Goal: Information Seeking & Learning: Learn about a topic

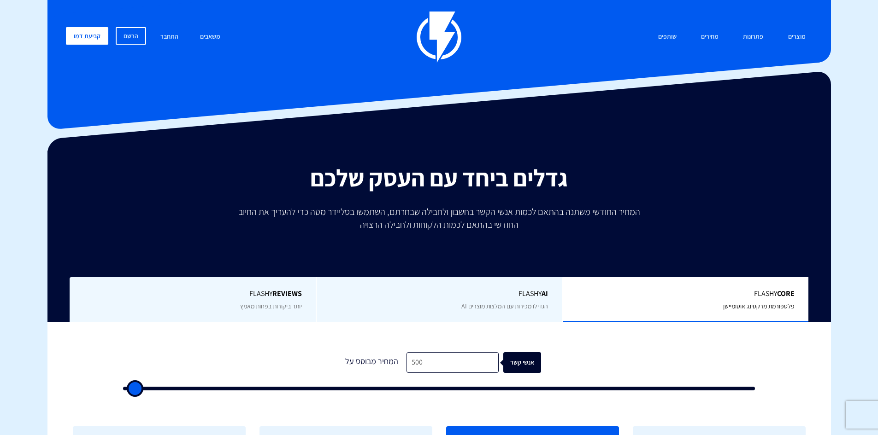
click at [464, 37] on div "מוצרים שיווק אוטומטי הפכו את השיווק לאוטומטי דיוור אלקטרוני שלחו את המסר הנכון …" at bounding box center [439, 37] width 760 height 51
click at [455, 33] on img at bounding box center [439, 37] width 45 height 51
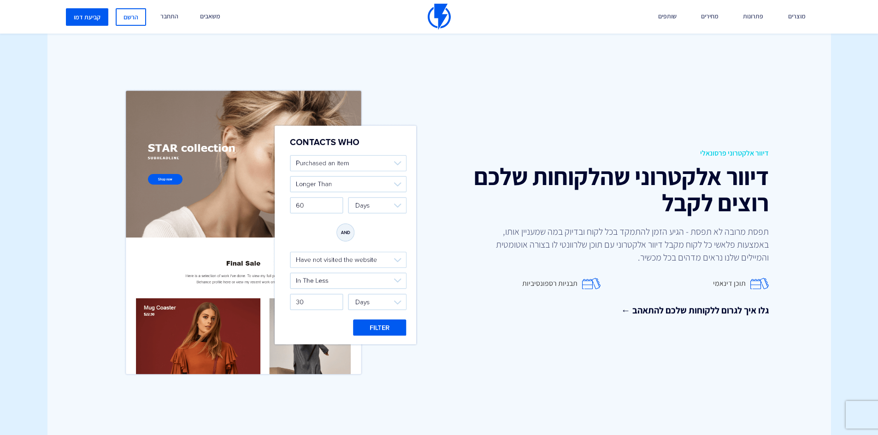
scroll to position [1198, 0]
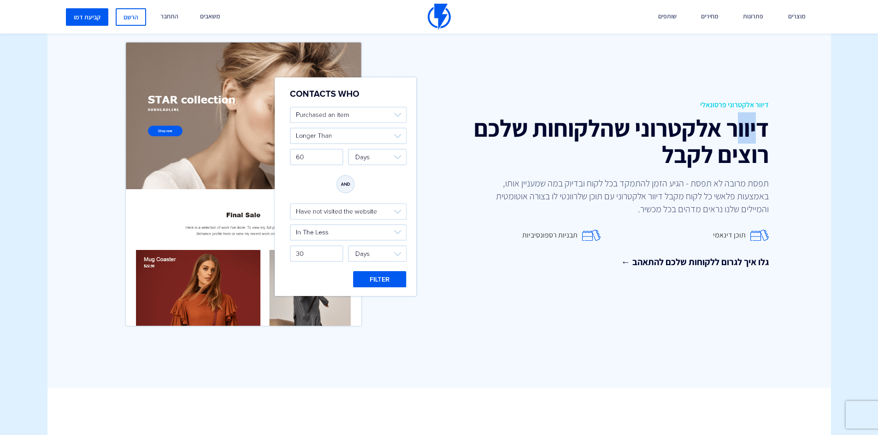
drag, startPoint x: 761, startPoint y: 126, endPoint x: 714, endPoint y: 126, distance: 47.0
click at [714, 126] on h2 "דיוור אלקטרוני שהלקוחות שלכם רוצים לקבל" at bounding box center [607, 141] width 323 height 53
drag, startPoint x: 739, startPoint y: 160, endPoint x: 687, endPoint y: 167, distance: 53.0
click at [691, 167] on div "דיוור אלקטרוני פרסונאלי דיוור אלקטרוני שהלקוחות שלכם רוצים לקבל תפסת מרובה לא ת…" at bounding box center [607, 184] width 336 height 169
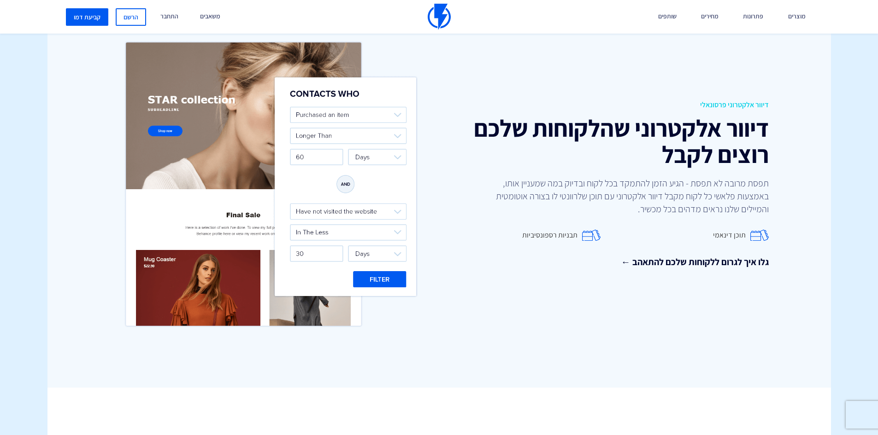
click at [687, 177] on p "תפסת מרובה לא תפסת - הגיע הזמן להתמקד בכל לקוח ובדיוק במה שמעניין אותו, באמצעות…" at bounding box center [630, 196] width 276 height 39
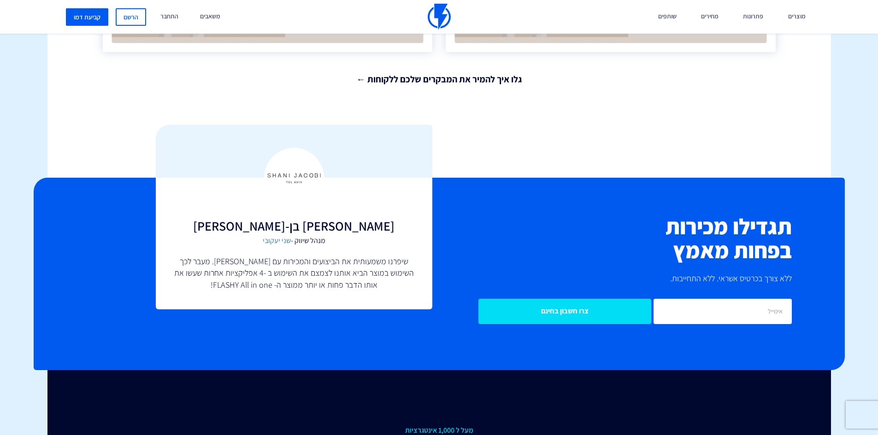
scroll to position [2028, 0]
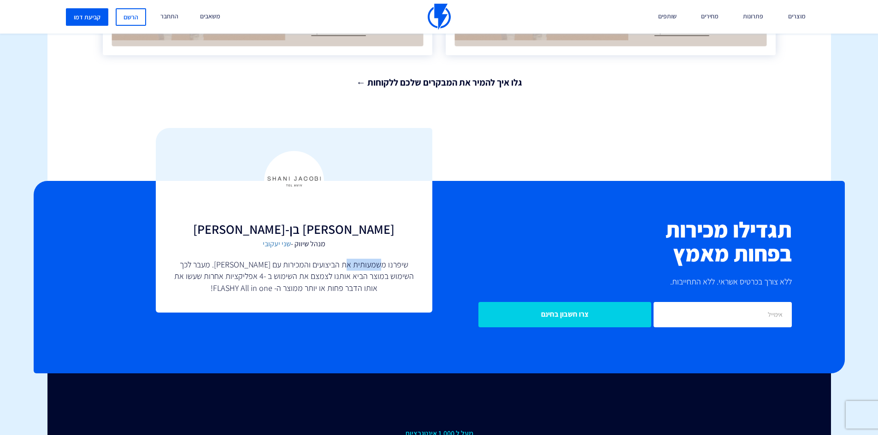
drag, startPoint x: 379, startPoint y: 257, endPoint x: 342, endPoint y: 256, distance: 36.9
click at [342, 259] on p "שיפרנו משמעותית את הביצועים והמכירות עם [PERSON_NAME]. מעבר לכך השימוש במוצר הב…" at bounding box center [294, 276] width 240 height 35
click at [341, 259] on p "שיפרנו משמעותית את הביצועים והמכירות עם [PERSON_NAME]. מעבר לכך השימוש במוצר הב…" at bounding box center [294, 276] width 240 height 35
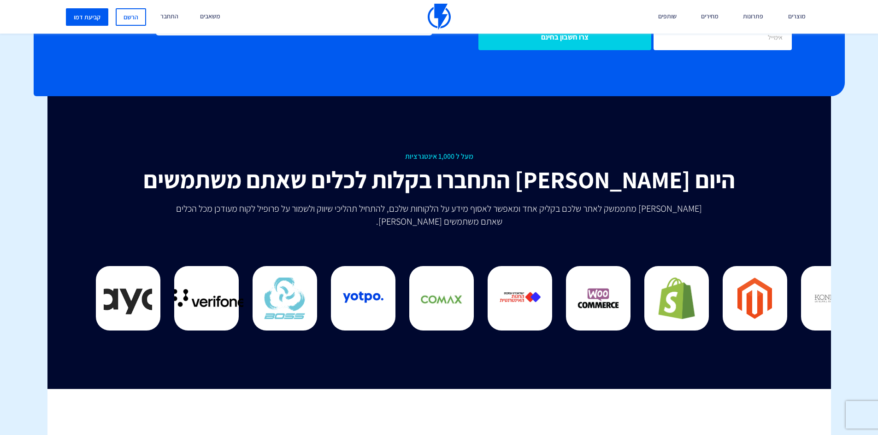
scroll to position [2258, 0]
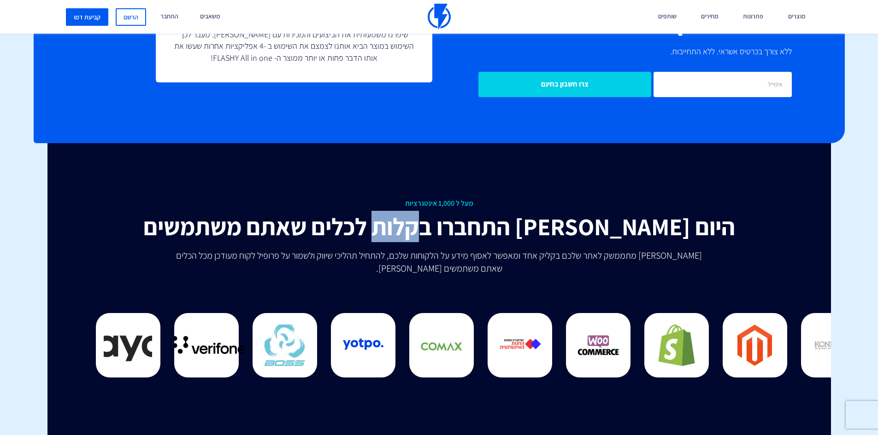
drag, startPoint x: 582, startPoint y: 216, endPoint x: 534, endPoint y: 217, distance: 48.4
click at [535, 217] on h2 "התחברו בקלות לכלים שאתם משתמשים [PERSON_NAME] היום" at bounding box center [439, 227] width 673 height 26
click at [534, 217] on h2 "התחברו בקלות לכלים שאתם משתמשים [PERSON_NAME] היום" at bounding box center [439, 227] width 673 height 26
drag, startPoint x: 715, startPoint y: 410, endPoint x: 603, endPoint y: 400, distance: 112.4
click at [604, 401] on div "מעל ל 1,000 אינטגרציות התחברו בקלות לכלים שאתם משתמשים [PERSON_NAME] היום פלאשי…" at bounding box center [439, 289] width 797 height 293
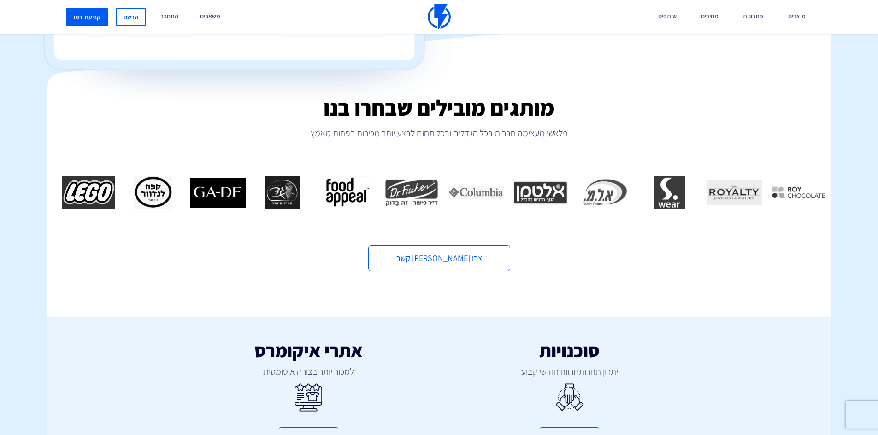
scroll to position [0, 0]
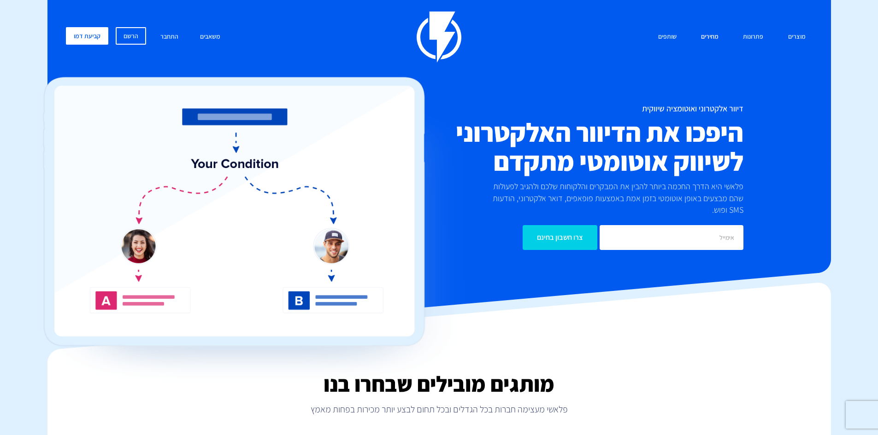
click at [721, 33] on link "מחירים" at bounding box center [709, 37] width 31 height 20
